Goal: Information Seeking & Learning: Learn about a topic

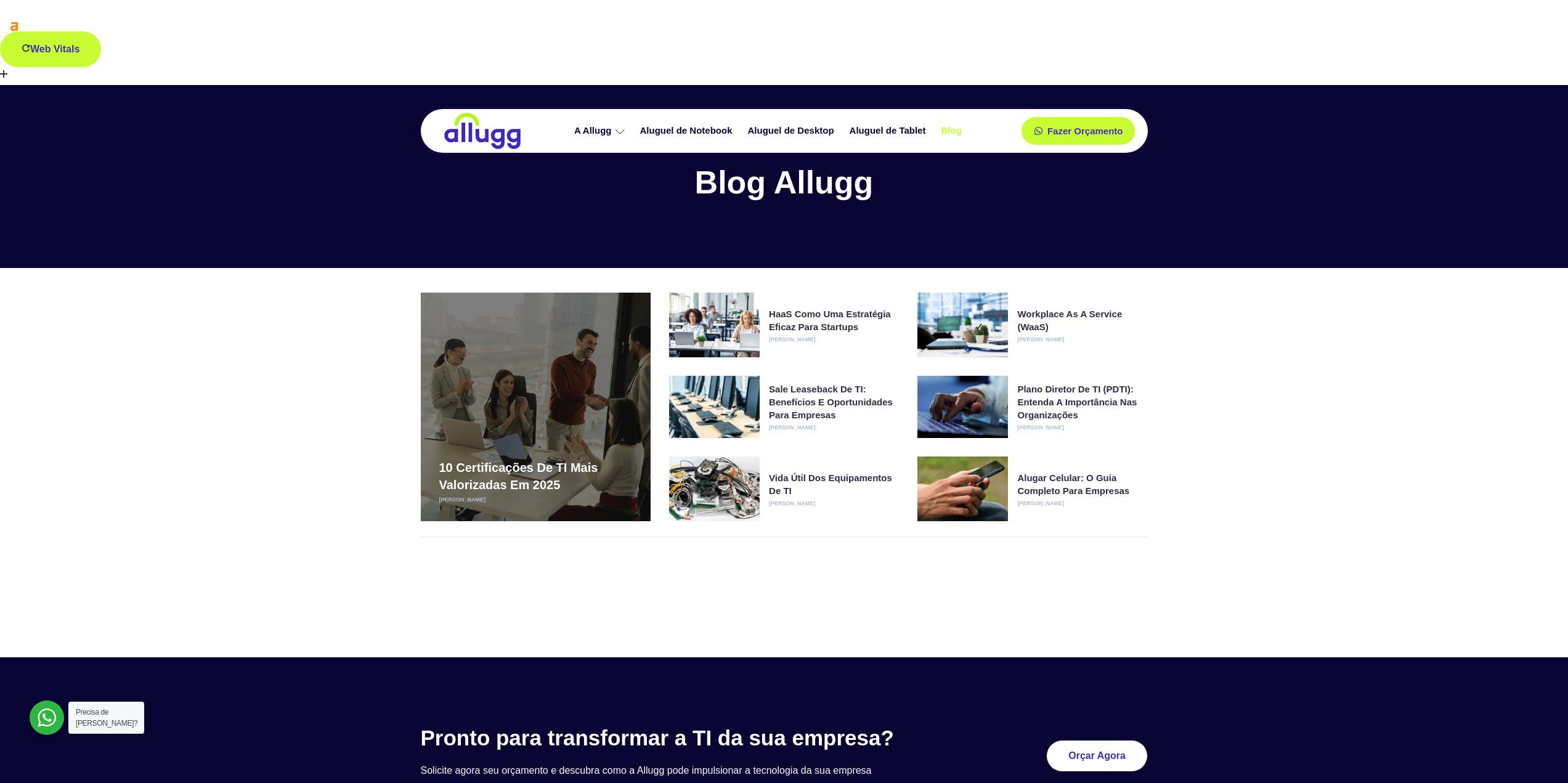
drag, startPoint x: 183, startPoint y: 234, endPoint x: 110, endPoint y: 317, distance: 110.5
click at [110, 317] on section "10 certificações de TI mais valorizadas em 2025 [PERSON_NAME] HaaS como uma est…" at bounding box center [784, 438] width 1568 height 340
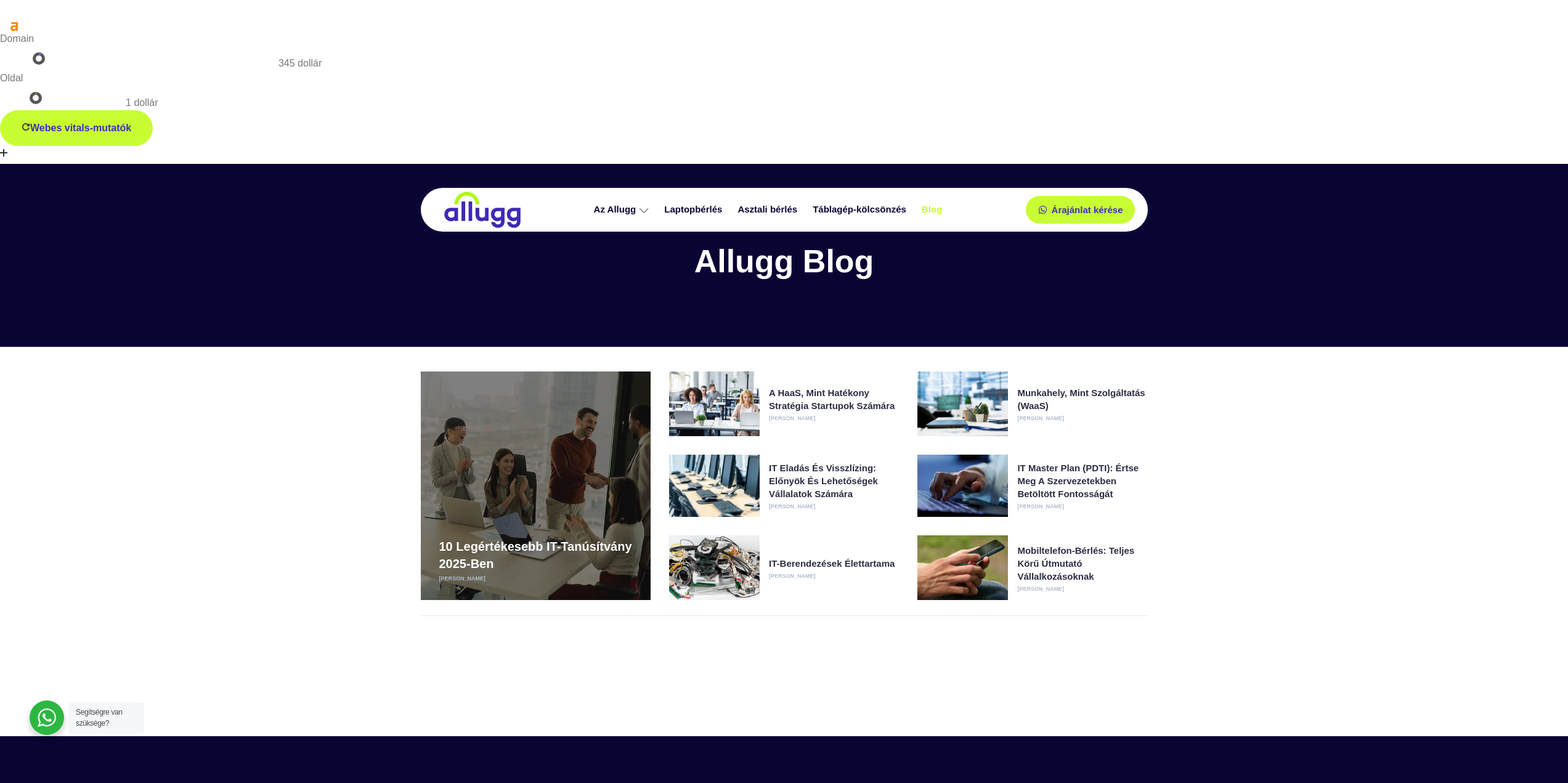
click at [1196, 347] on section "10 legértékesebb IT-tanúsítvány 2025-ben Francisco Carmuega A HaaS, mint hatéko…" at bounding box center [784, 517] width 1568 height 340
drag, startPoint x: 186, startPoint y: 291, endPoint x: 1220, endPoint y: 85, distance: 1054.3
click at [1220, 164] on div "Allugg Blog" at bounding box center [784, 256] width 1568 height 183
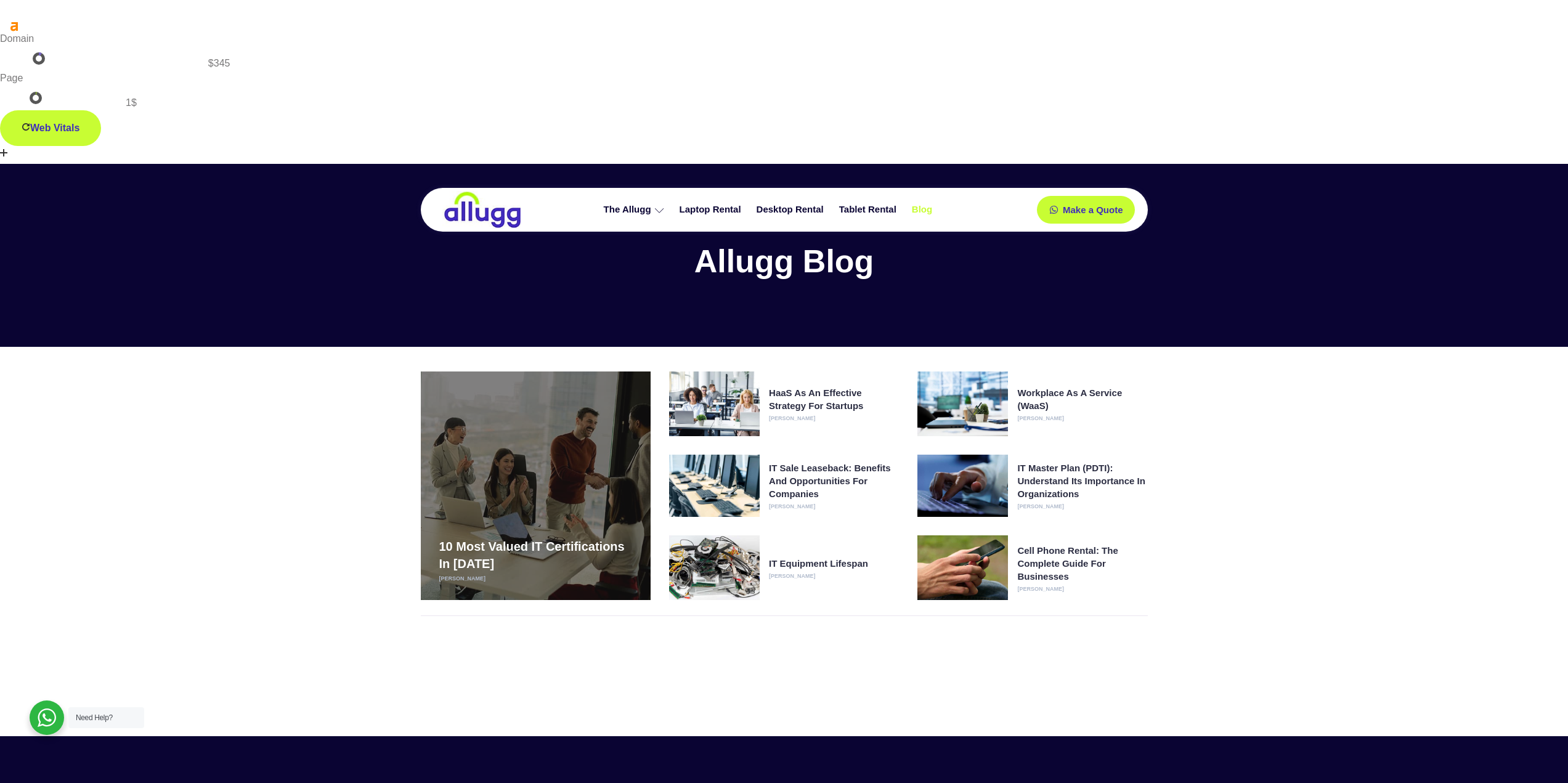
click at [1219, 347] on section "10 Most Valued IT Certifications in 2025 Francisco Carmuega HaaS as an effectiv…" at bounding box center [784, 517] width 1568 height 340
click at [1060, 463] on font "IT Master Plan (PDTI): Understand its importance in organizations" at bounding box center [1082, 481] width 128 height 36
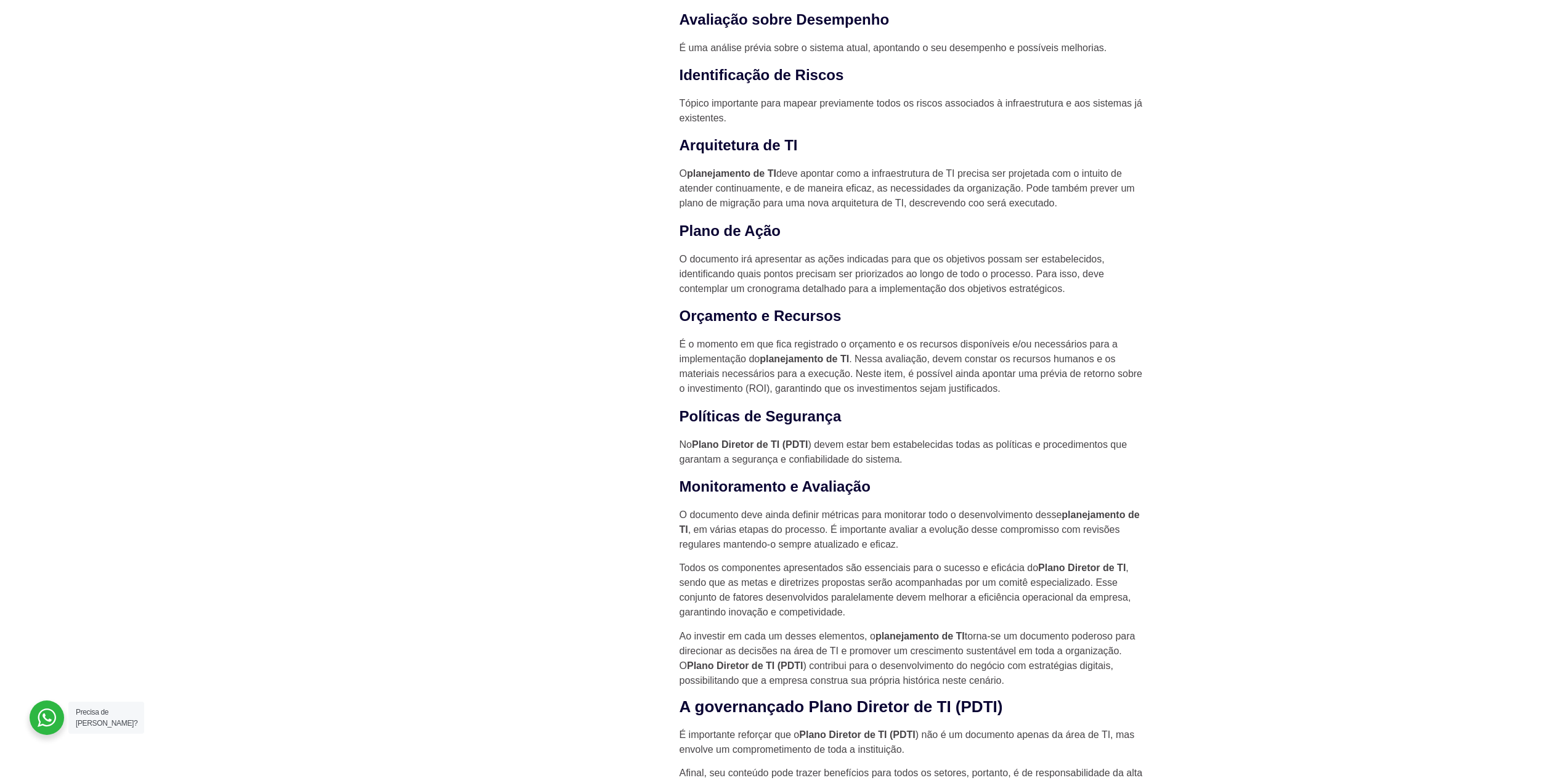
scroll to position [1910, 0]
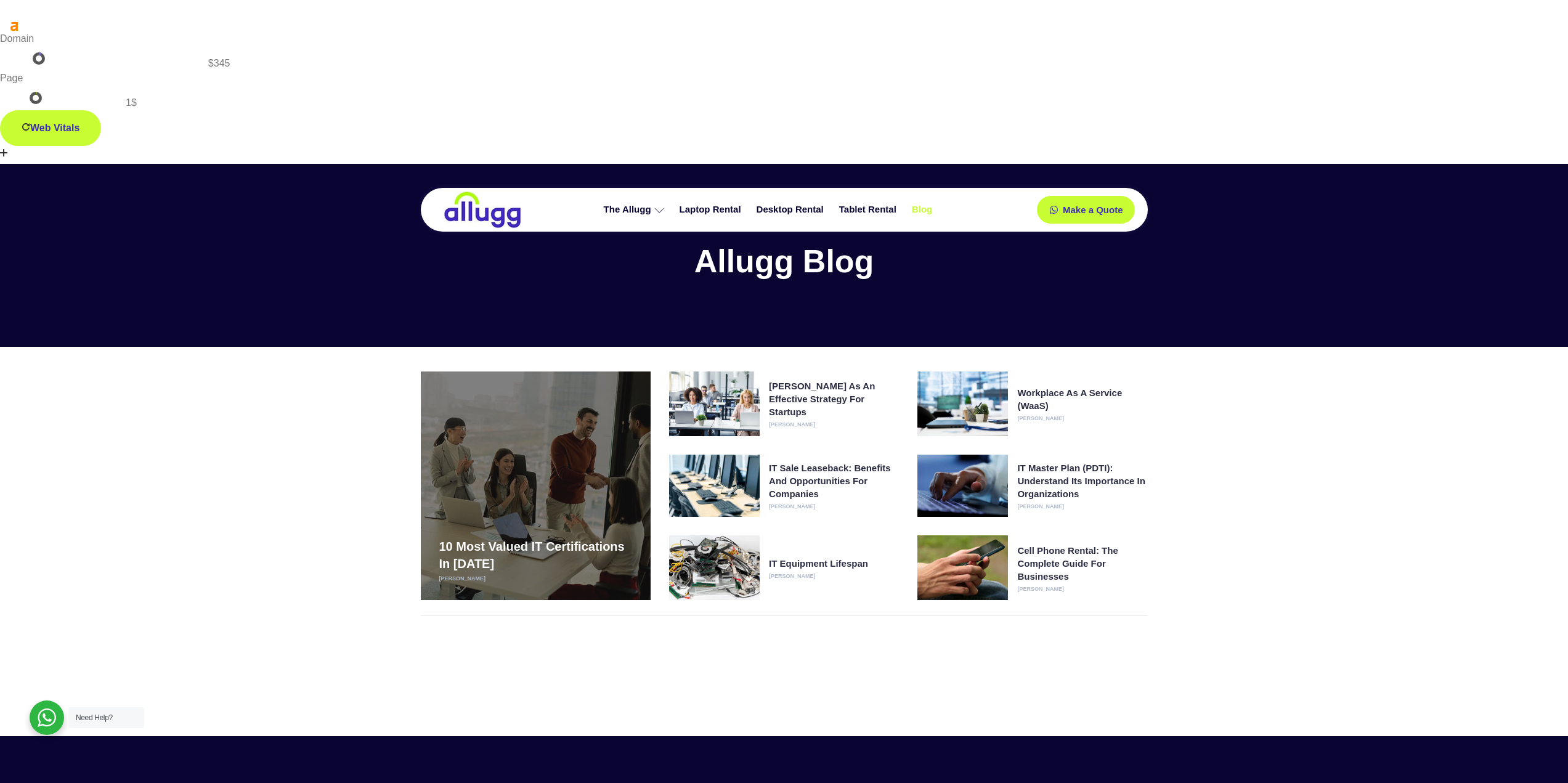
click at [1385, 347] on section "10 Most Valued IT Certifications in 2025 Francisco Carmuega HaaS as an effectiv…" at bounding box center [784, 517] width 1568 height 340
click at [824, 381] on font "[PERSON_NAME] as an effective strategy for startups" at bounding box center [822, 399] width 106 height 36
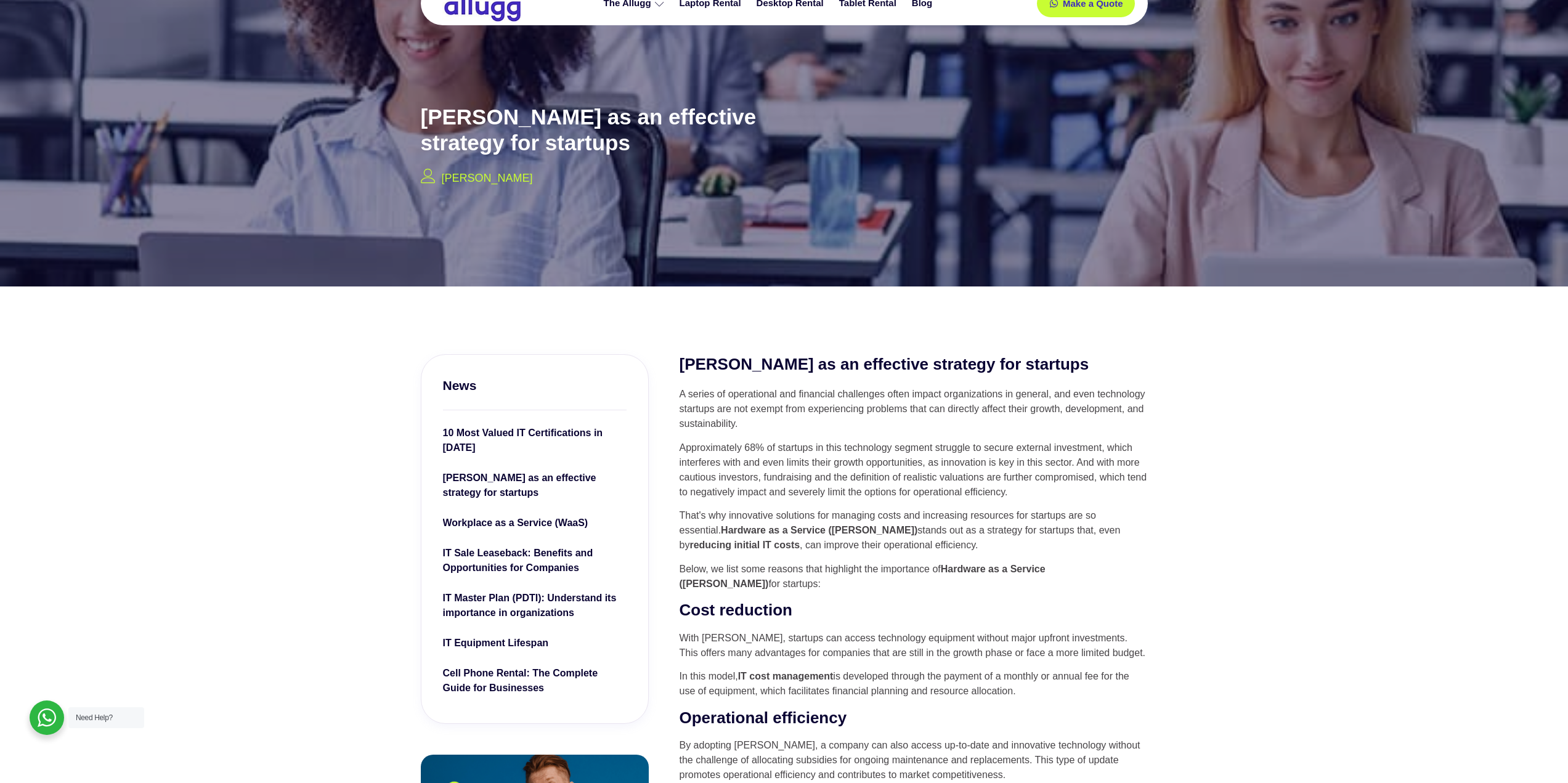
scroll to position [185, 0]
